Goal: Check status: Check status

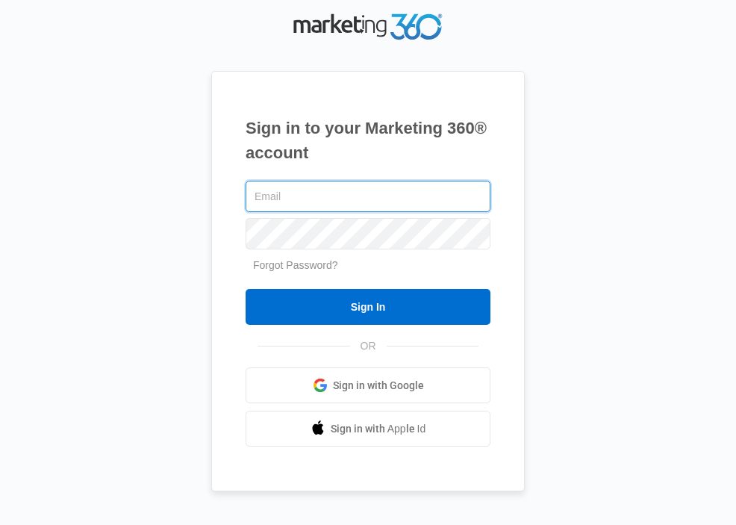
type input "[EMAIL_ADDRESS][DOMAIN_NAME]"
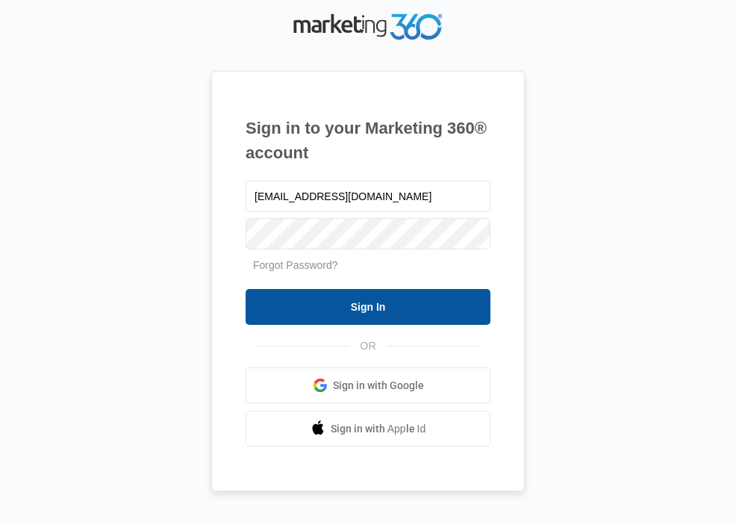
click at [395, 307] on input "Sign In" at bounding box center [368, 307] width 245 height 36
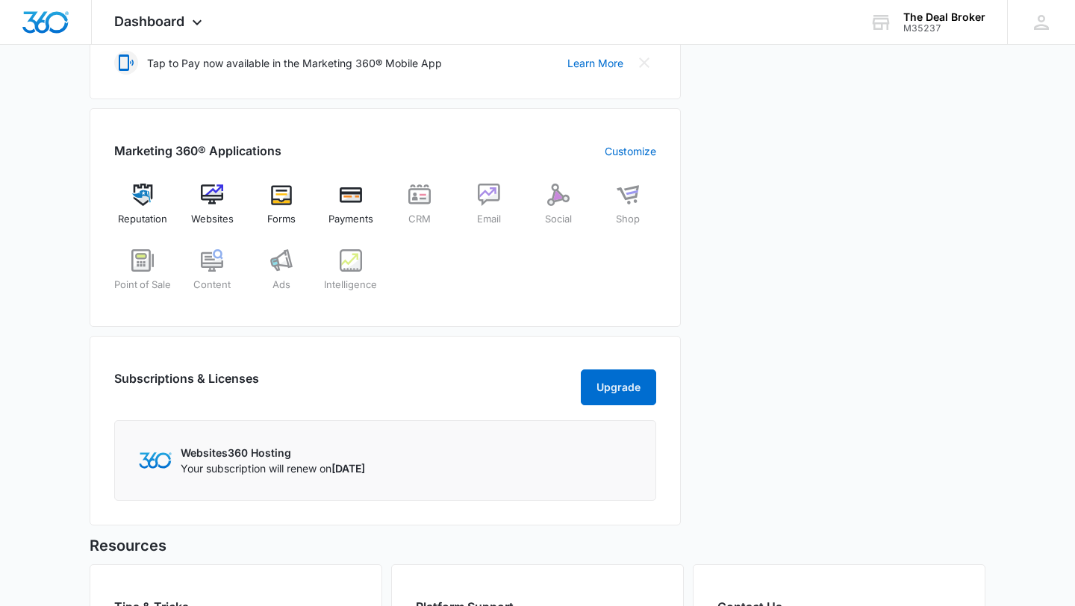
scroll to position [519, 0]
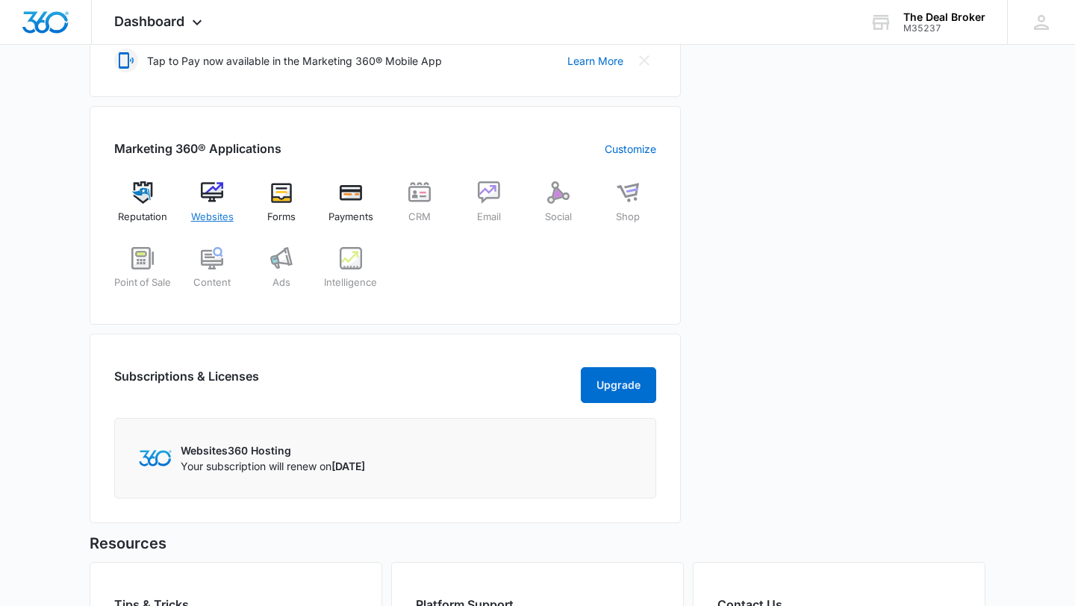
click at [208, 195] on img at bounding box center [212, 192] width 22 height 22
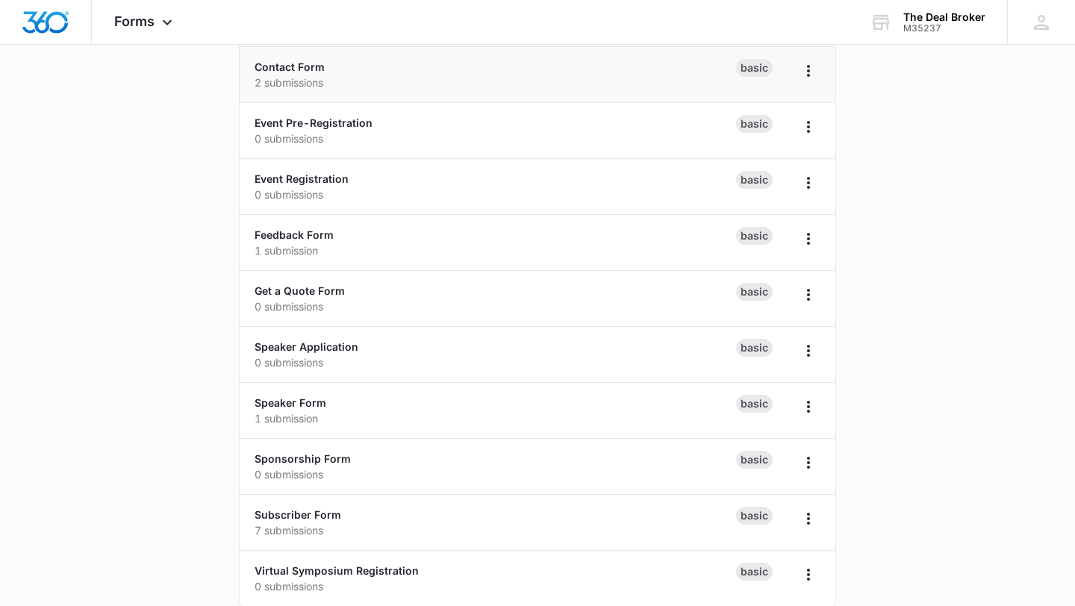
scroll to position [215, 0]
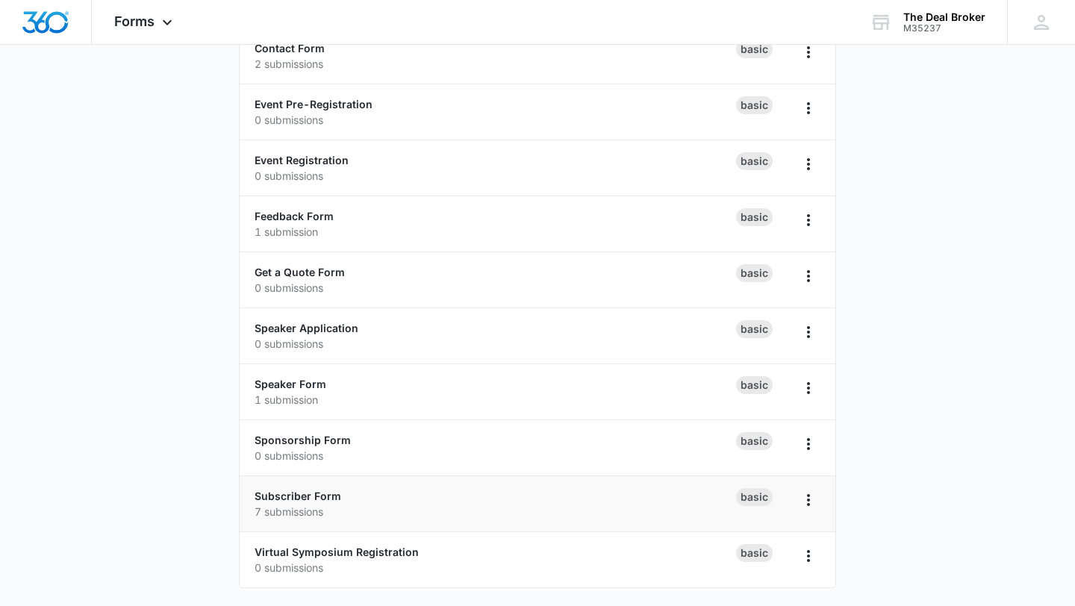
click at [331, 504] on p "7 submissions" at bounding box center [494, 512] width 481 height 16
click at [322, 497] on link "Subscriber Form" at bounding box center [297, 496] width 87 height 13
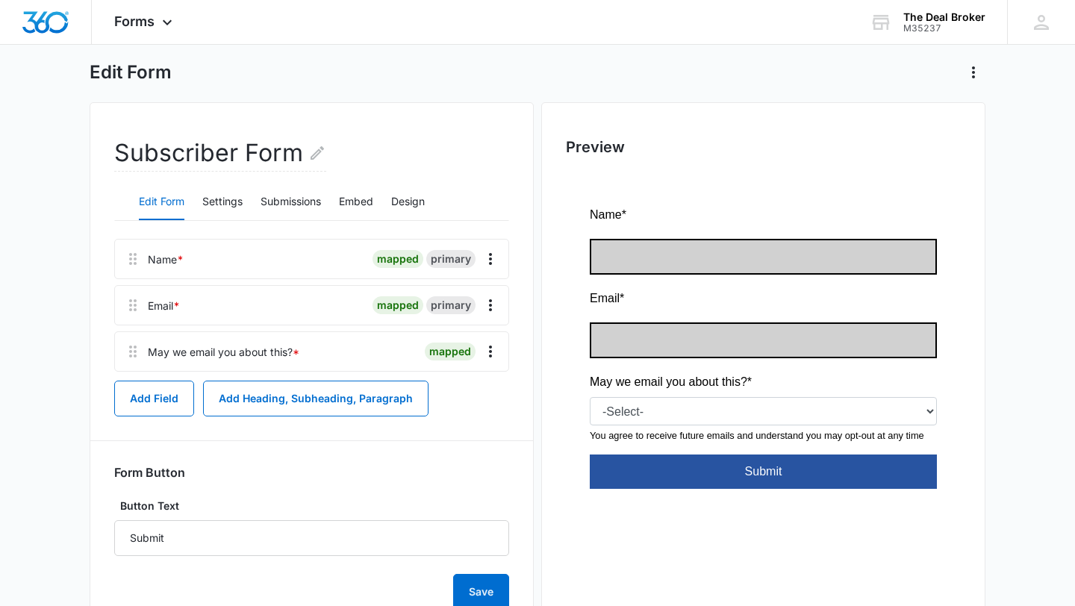
scroll to position [47, 0]
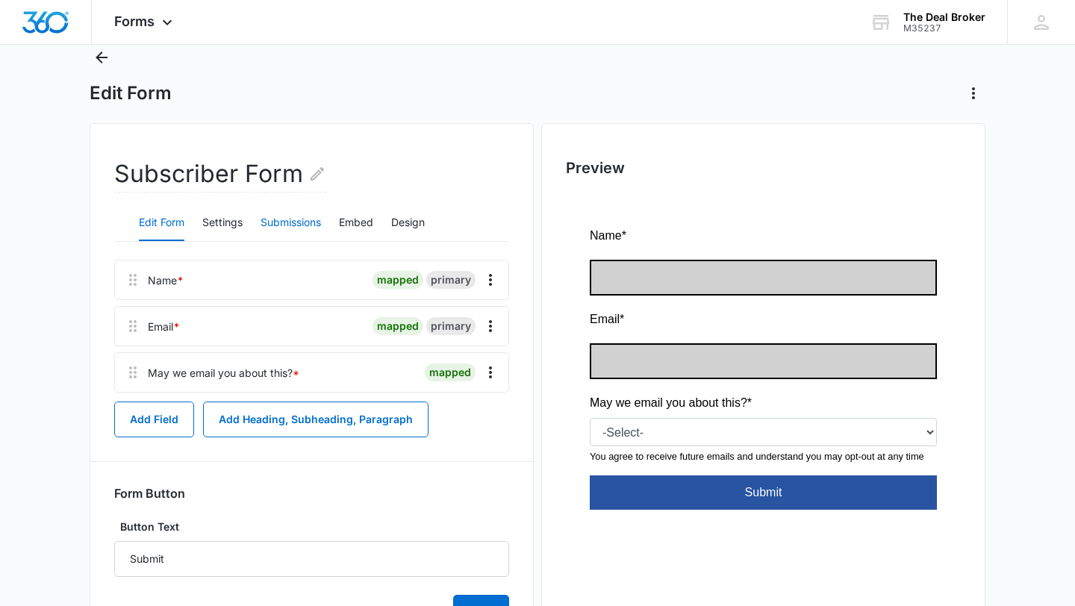
click at [298, 220] on button "Submissions" at bounding box center [290, 223] width 60 height 36
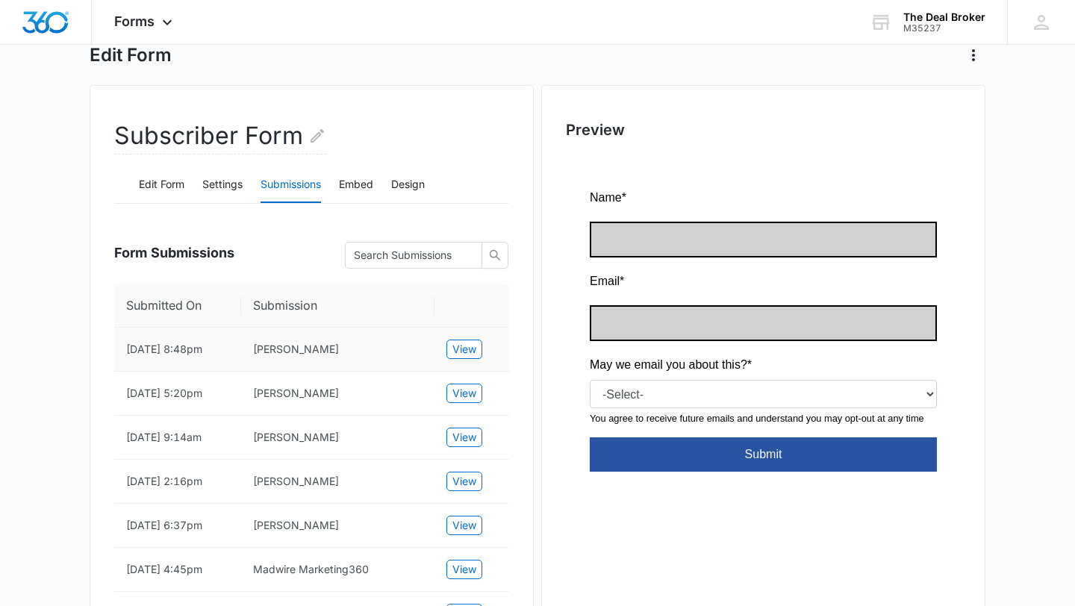
scroll to position [78, 0]
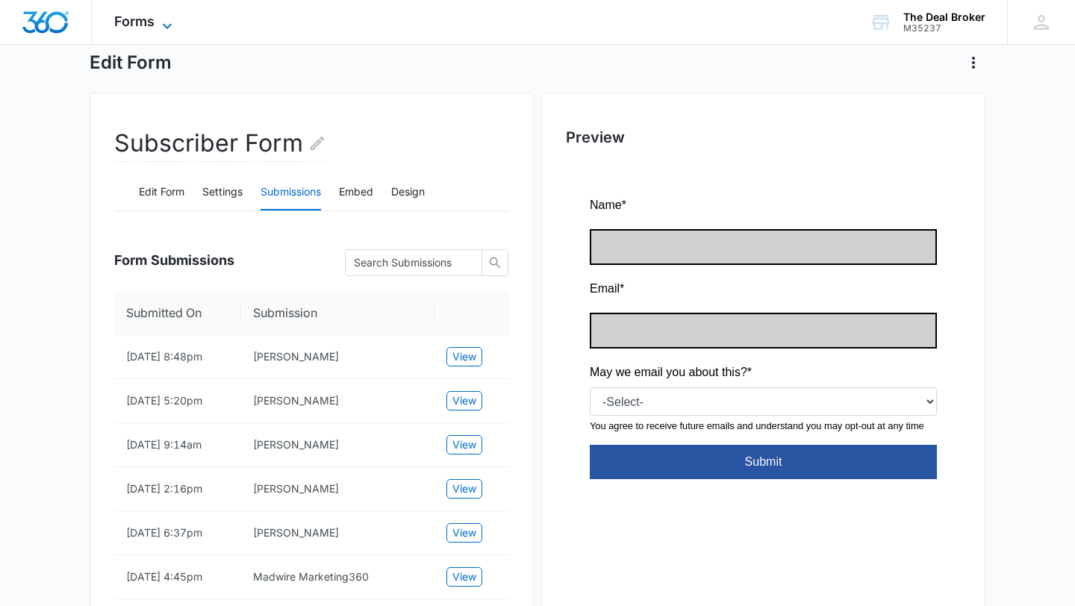
click at [170, 22] on icon at bounding box center [167, 26] width 18 height 18
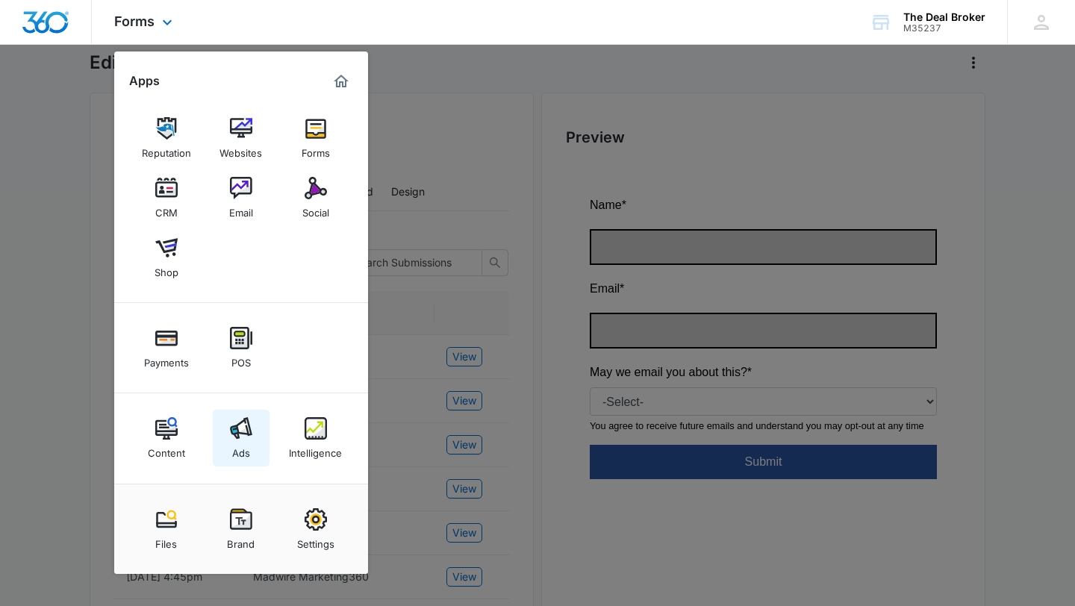
click at [238, 431] on img at bounding box center [241, 428] width 22 height 22
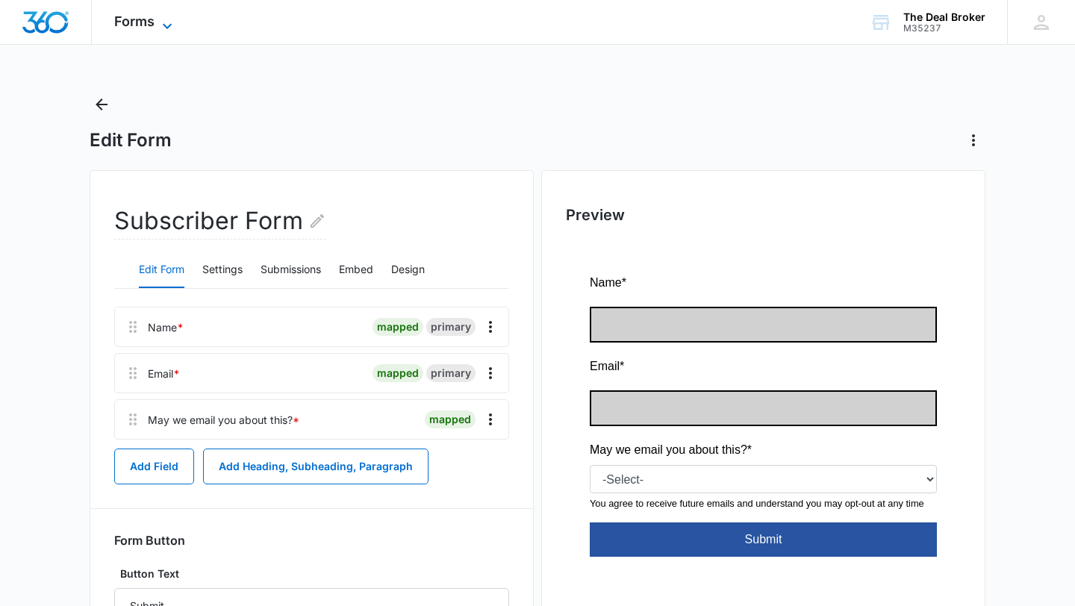
click at [168, 25] on icon at bounding box center [167, 25] width 9 height 5
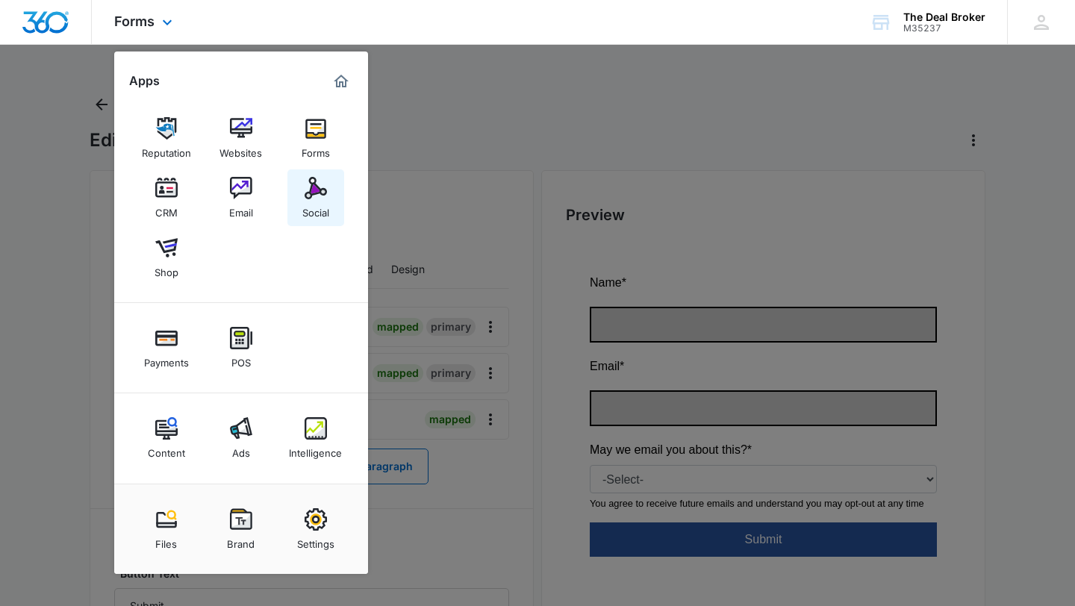
click at [319, 188] on img at bounding box center [315, 188] width 22 height 22
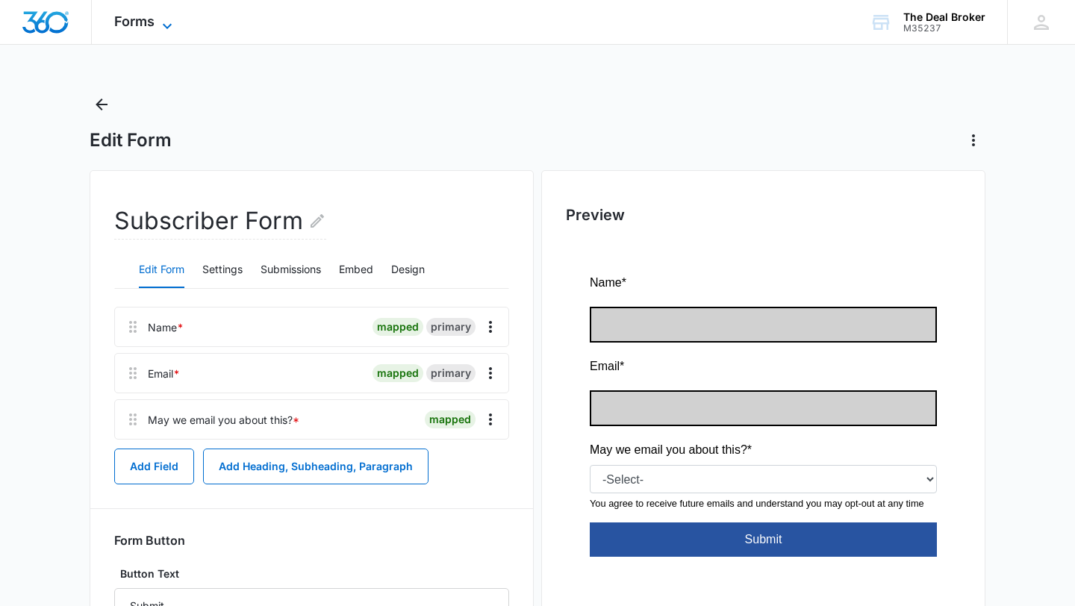
click at [171, 23] on icon at bounding box center [167, 26] width 18 height 18
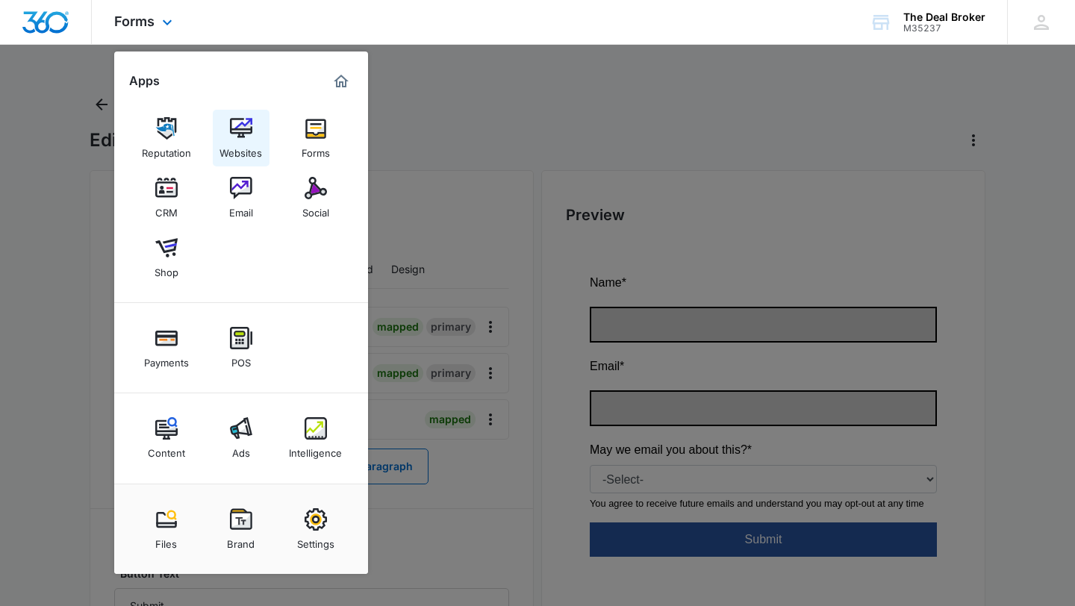
click at [243, 127] on img at bounding box center [241, 128] width 22 height 22
